Goal: Transaction & Acquisition: Purchase product/service

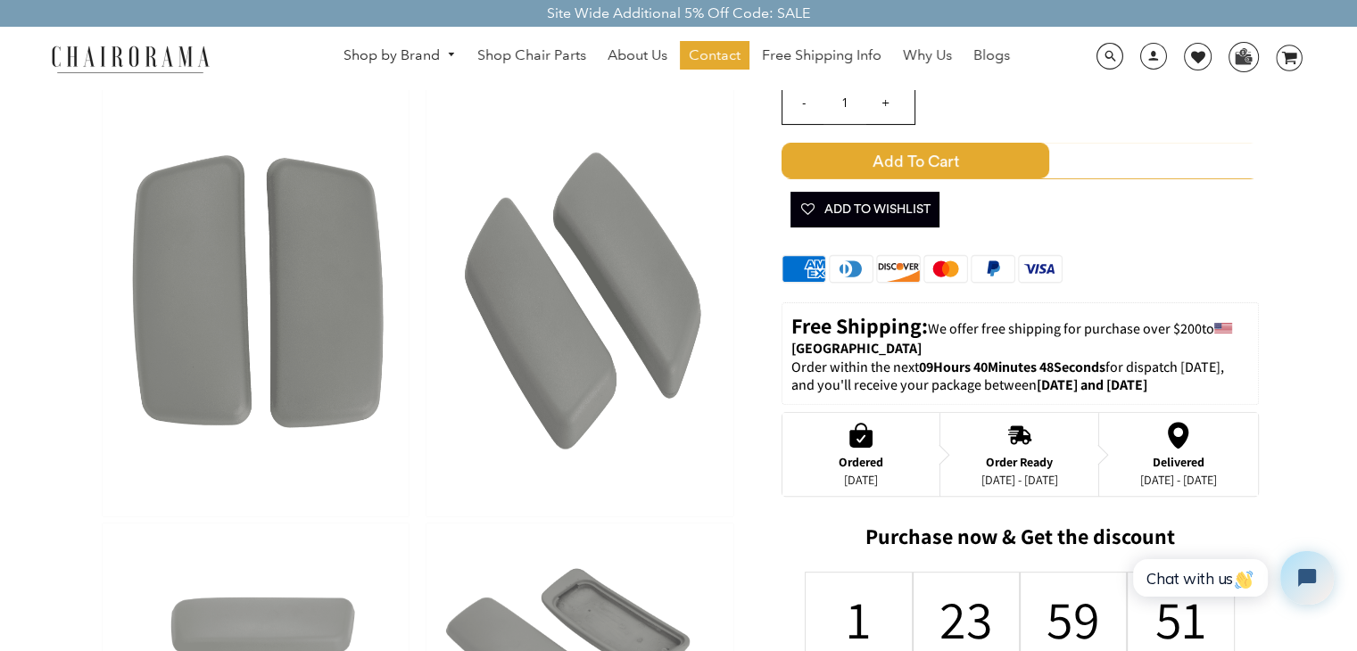
scroll to position [535, 0]
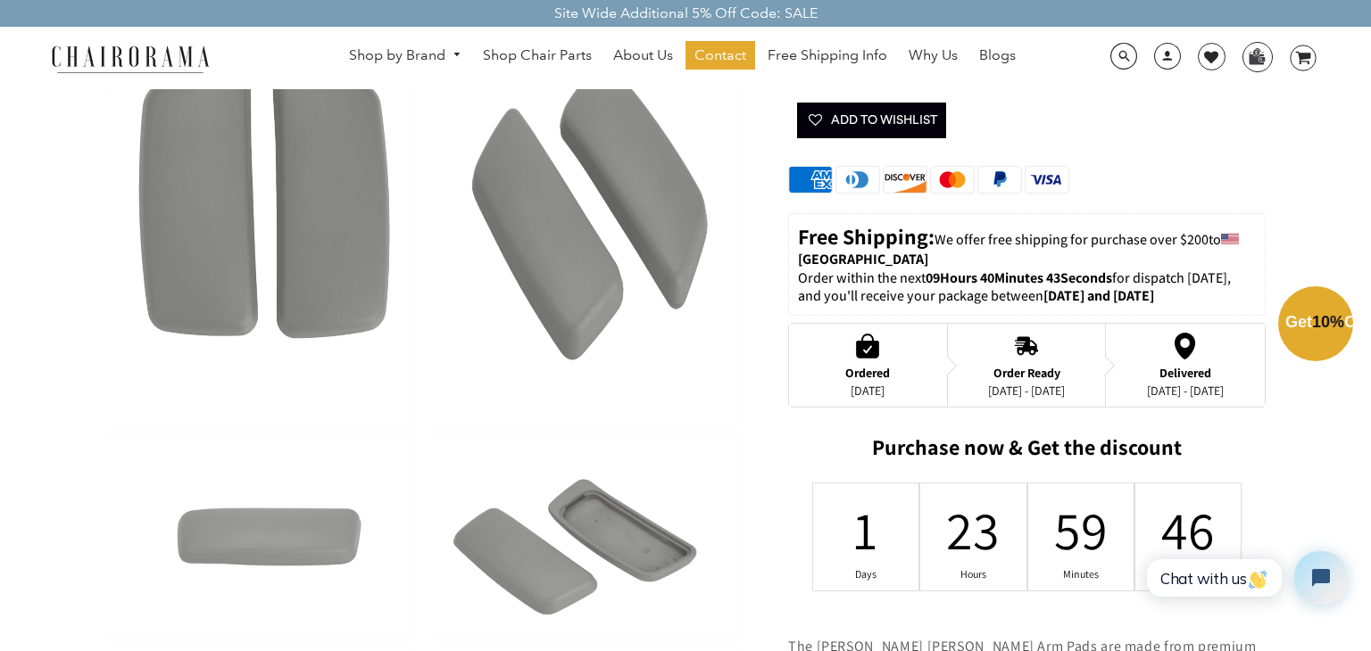
click at [1224, 378] on div "Close dialog Exclusive Offer: Enjoy 10% Off! Get Your Coupon Code Now. Sign up …" at bounding box center [685, 323] width 1371 height 651
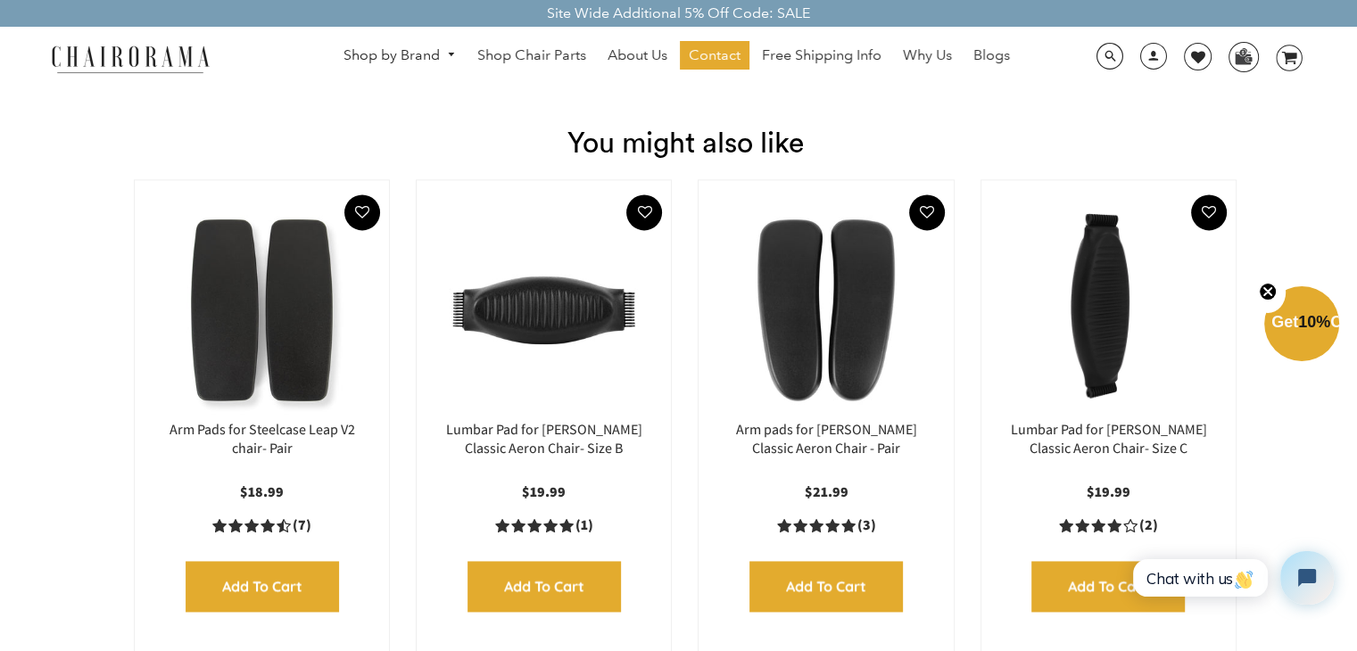
scroll to position [2410, 0]
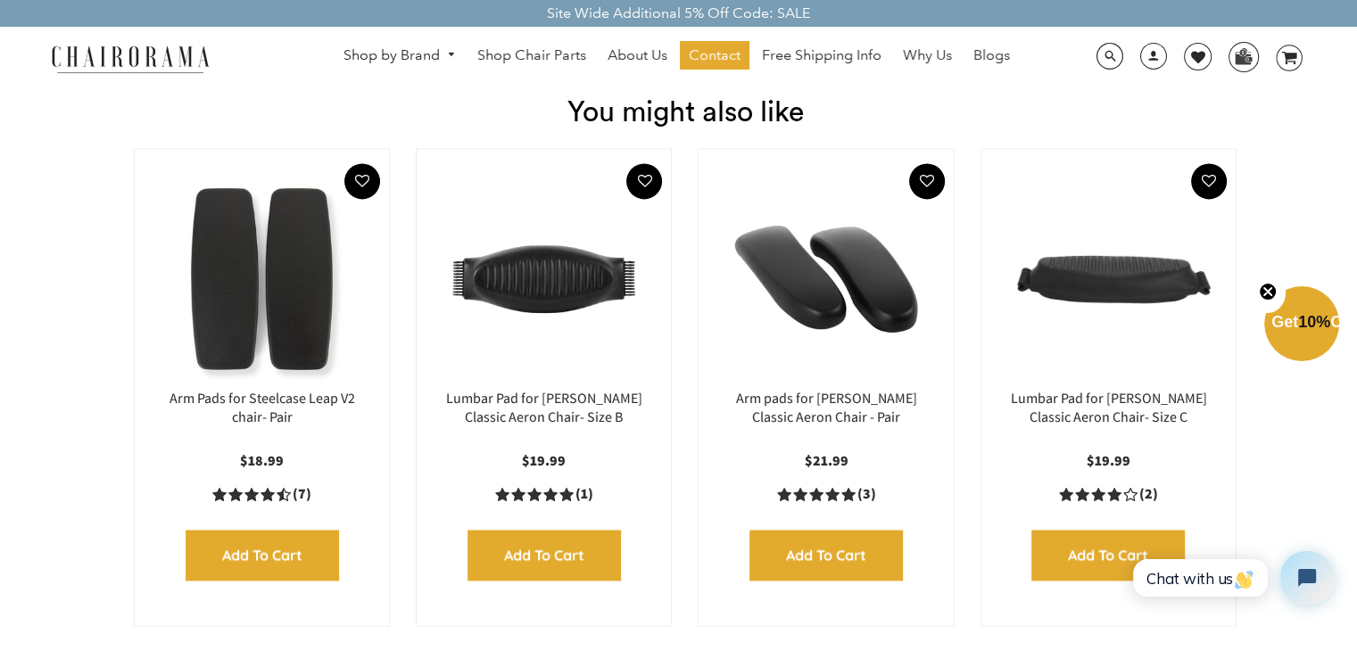
click at [858, 352] on img at bounding box center [826, 278] width 219 height 223
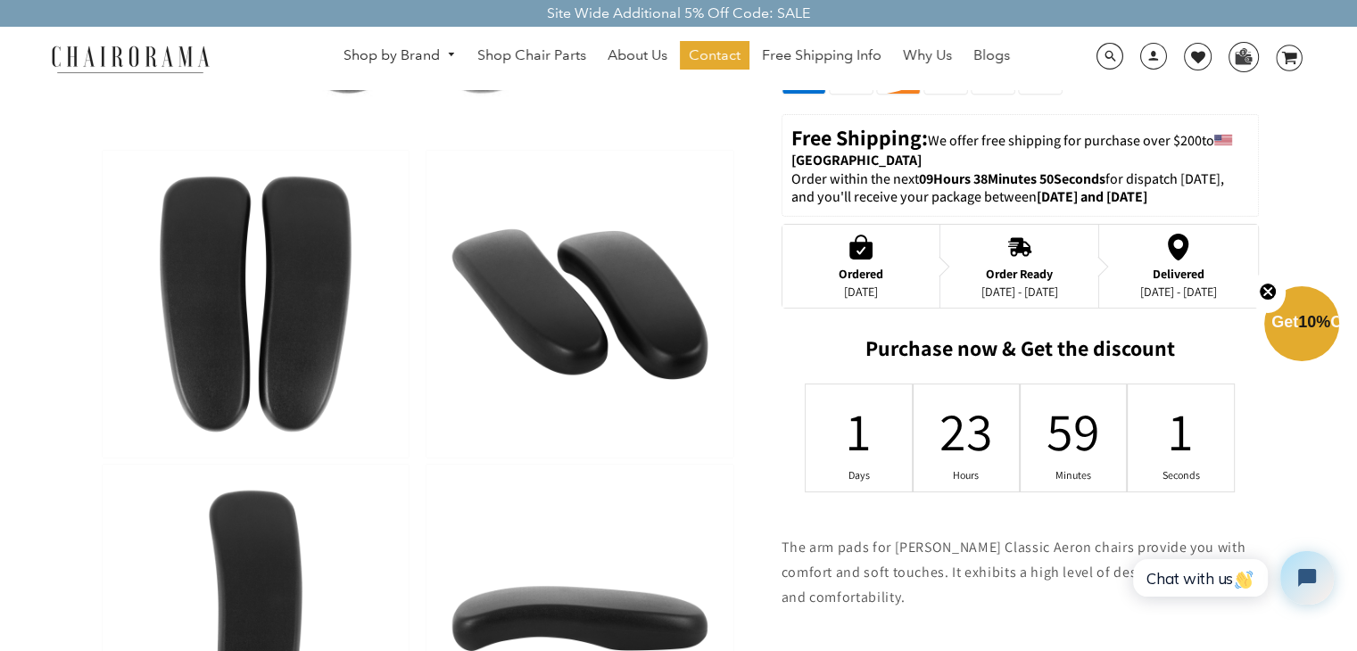
scroll to position [446, 0]
